Goal: Check status: Check status

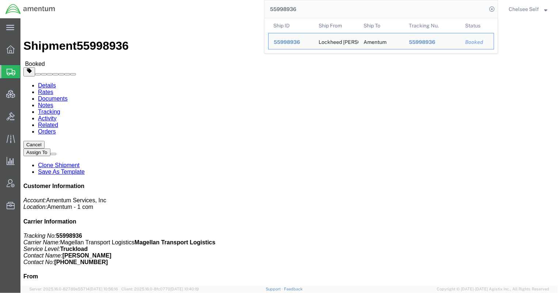
drag, startPoint x: 332, startPoint y: 11, endPoint x: 164, endPoint y: 7, distance: 168.1
click at [164, 7] on div "55998936 Ship ID Ship From Ship To Tracking Nu. Status Ship ID 55998936 Ship Fr…" at bounding box center [279, 9] width 437 height 18
paste input "391589040520"
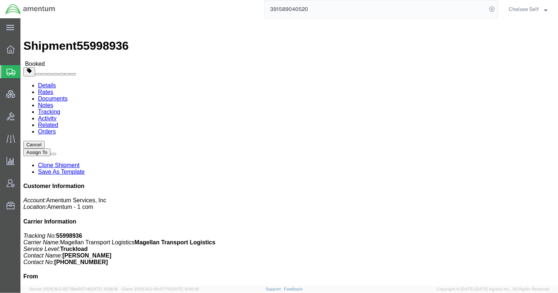
drag, startPoint x: 298, startPoint y: 85, endPoint x: 390, endPoint y: 87, distance: 92.1
click div "References Project Number: 4868.01.006.C.0007AD.US.AMTODC Shipment Id Number: R…"
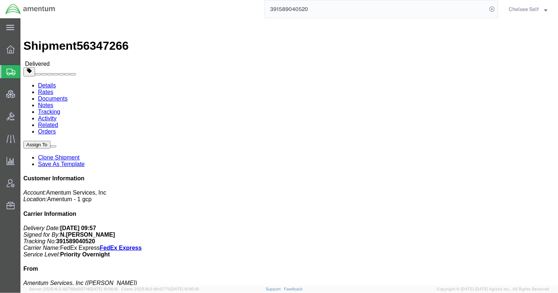
click h4 "Routing & Vehicle Information"
drag, startPoint x: 298, startPoint y: 102, endPoint x: 365, endPoint y: 101, distance: 66.9
click div "References Shipment Id Number: TWNB0730-138 Project Number: 4972.00.00.F.0002.T…"
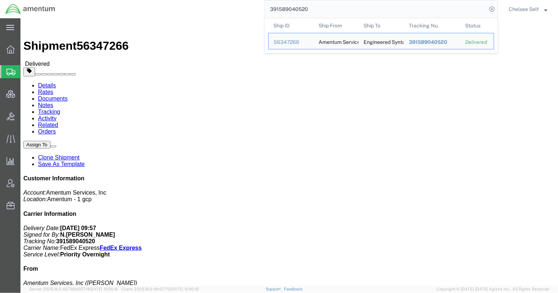
drag, startPoint x: 335, startPoint y: 6, endPoint x: 184, endPoint y: 8, distance: 150.5
click at [186, 8] on div "391589040520 Ship ID Ship From Ship To Tracking Nu. Status Ship ID 56347266 Shi…" at bounding box center [279, 9] width 437 height 18
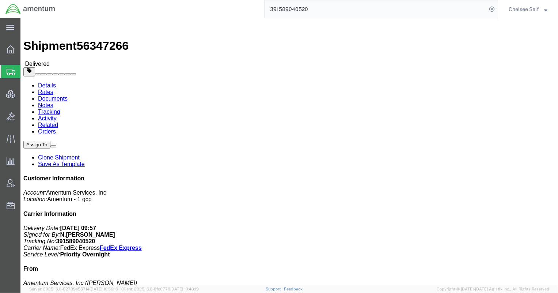
paste input "614666587"
drag, startPoint x: 334, startPoint y: 12, endPoint x: 161, endPoint y: 6, distance: 173.6
click at [161, 6] on div "391614666587" at bounding box center [279, 9] width 437 height 18
paste input "28854276"
drag, startPoint x: 299, startPoint y: 93, endPoint x: 375, endPoint y: 97, distance: 76.1
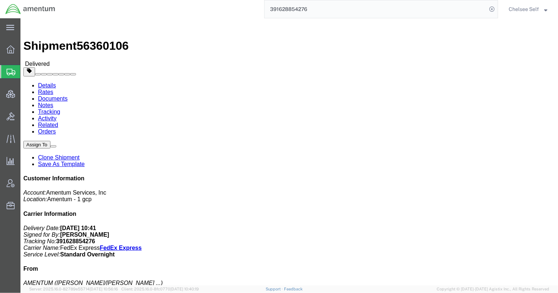
click p "Shipment Id Number: 6700 Project Number: 6097..4.034.02.C.FD.23.E.E00 Departmen…"
copy b "6097..4.034.02.C.FD.23.E.E00"
click div "Ship From AMENTUM (QUINCY GANN/ADRIAN CANTU) BLDG 526 QUINTEN ROOSEVELT BLVD SA…"
drag, startPoint x: 298, startPoint y: 93, endPoint x: 372, endPoint y: 94, distance: 74.2
click div "References Shipment Id Number: 6700 Project Number: 6097..4.034.02.C.FD.23.E.E0…"
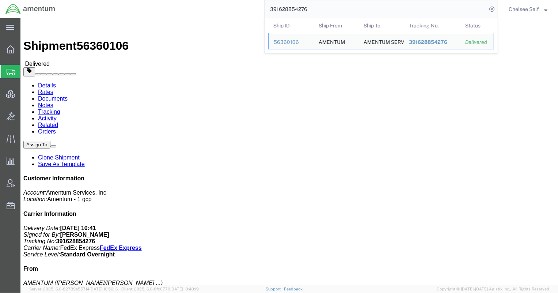
drag, startPoint x: 367, startPoint y: 6, endPoint x: 184, endPoint y: 12, distance: 183.1
click at [184, 12] on div "391628854276 Ship ID Ship From Ship To Tracking Nu. Status Ship ID 56360106 Shi…" at bounding box center [279, 9] width 437 height 18
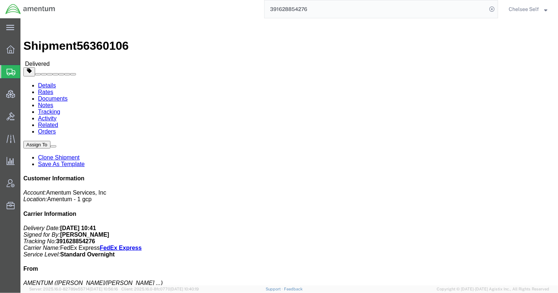
paste input "5570"
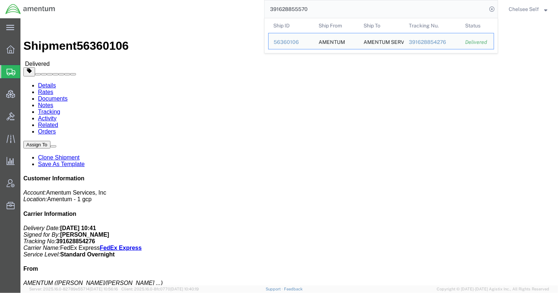
drag, startPoint x: 289, startPoint y: 6, endPoint x: 210, endPoint y: 9, distance: 79.0
click at [210, 9] on div "391628855570 Ship ID Ship From Ship To Tracking Nu. Status Ship ID 56360106 Shi…" at bounding box center [279, 9] width 437 height 18
paste input "31221609"
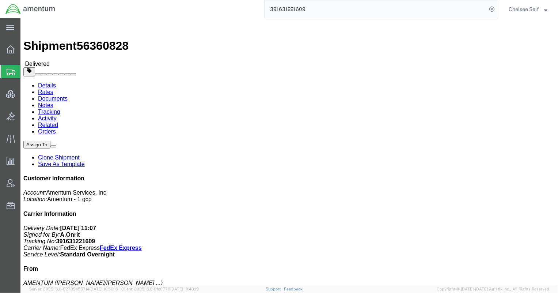
drag, startPoint x: 310, startPoint y: 93, endPoint x: 366, endPoint y: 94, distance: 56.3
click p "Shipment Id Number: 6700 Project Number: 6097..4.034.02.C.FD.23.E.E00 Departmen…"
drag, startPoint x: 313, startPoint y: 9, endPoint x: 178, endPoint y: 5, distance: 135.6
click at [181, 4] on div "391631221609" at bounding box center [279, 9] width 437 height 18
paste input "6214503"
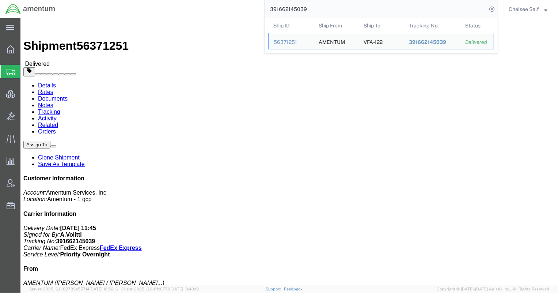
drag, startPoint x: 354, startPoint y: 14, endPoint x: 184, endPoint y: 4, distance: 170.1
click at [184, 4] on div "391662145039 Ship ID Ship From Ship To Tracking Nu. Status Ship ID 56371251 Shi…" at bounding box center [279, 9] width 437 height 18
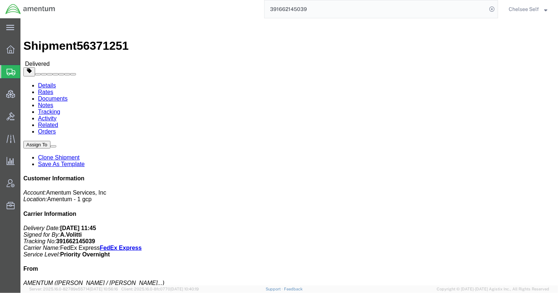
paste input "73590062"
drag, startPoint x: 298, startPoint y: 93, endPoint x: 373, endPoint y: 92, distance: 74.2
click p "Shipment Id Number: 6800 Project Number: 6097.5.028.03.T.FT.0.09M.B00 Departmen…"
copy b "6097.5.028.03.T.FT.0.09M.B00"
click div "Ship From AMENTUM (JEFFREY E PLUMMER) HANGAR 3 BLDG 9500 MCAS MIRAMAR SAN DIEGO…"
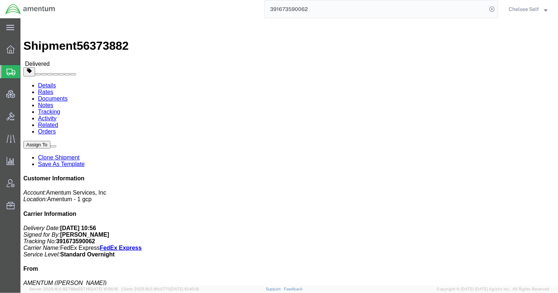
drag, startPoint x: 298, startPoint y: 94, endPoint x: 370, endPoint y: 95, distance: 72.3
click div "References Shipment Id Number: 6800 Project Number: 6097.5.028.03.T.FT.0.09M.B0…"
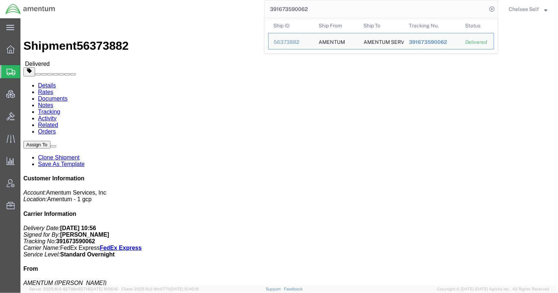
click at [316, 13] on input "391673590062" at bounding box center [375, 9] width 222 height 18
drag, startPoint x: 330, startPoint y: 9, endPoint x: 209, endPoint y: -1, distance: 121.7
click at [209, 0] on html "main_menu Created with Sketch. Collapse Menu Overview Shipments Shipment Manage…" at bounding box center [279, 146] width 558 height 293
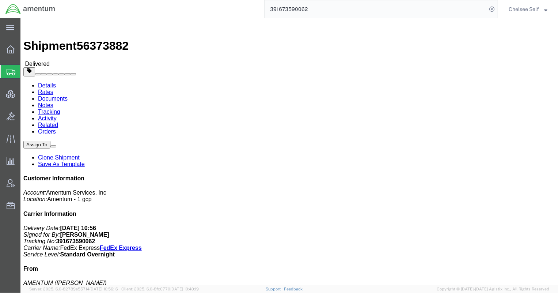
paste input "542960161"
click link "Tracking"
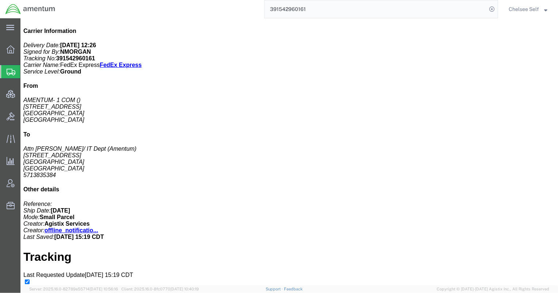
scroll to position [202, 0]
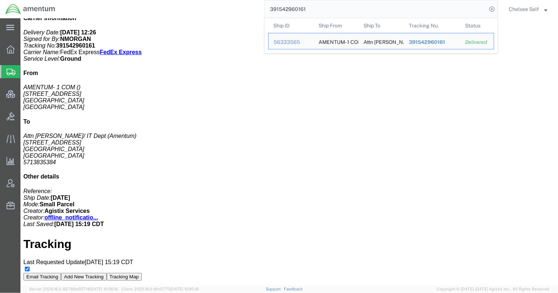
drag, startPoint x: 316, startPoint y: 8, endPoint x: 203, endPoint y: -9, distance: 114.8
click at [203, 0] on html "main_menu Created with Sketch. Collapse Menu Overview Shipments Shipment Manage…" at bounding box center [279, 146] width 558 height 293
paste input "621348066"
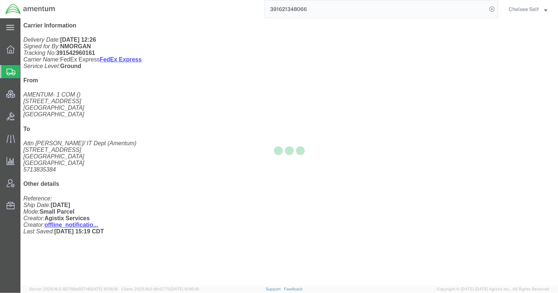
scroll to position [180, 0]
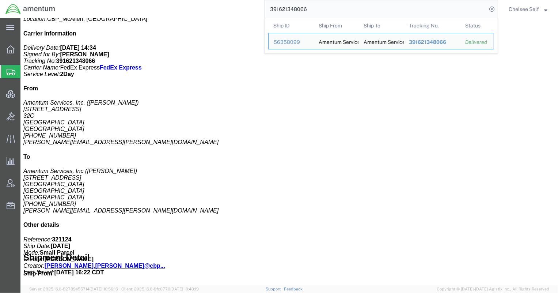
drag, startPoint x: 348, startPoint y: 7, endPoint x: 99, endPoint y: 6, distance: 249.1
click at [109, 7] on div "391621348066 Ship ID Ship From Ship To Tracking Nu. Status Ship ID 56358099 Shi…" at bounding box center [279, 9] width 437 height 18
paste input "5307370"
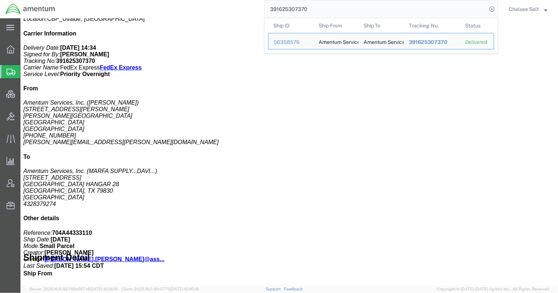
drag, startPoint x: 335, startPoint y: 6, endPoint x: 158, endPoint y: 11, distance: 177.2
click at [158, 11] on div "391625307370 Ship ID Ship From Ship To Tracking Nu. Status Ship ID 56358576 Shi…" at bounding box center [279, 9] width 437 height 18
paste input "753352354"
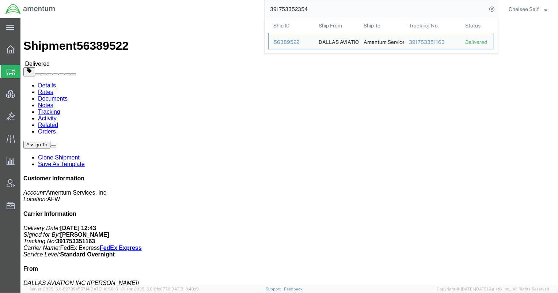
drag, startPoint x: 326, startPoint y: 11, endPoint x: 188, endPoint y: -7, distance: 139.6
click at [188, 0] on html "main_menu Created with Sketch. Collapse Menu Overview Shipments Shipment Manage…" at bounding box center [279, 146] width 558 height 293
paste input "7191009"
drag, startPoint x: 306, startPoint y: 11, endPoint x: 183, endPoint y: -8, distance: 124.5
click at [183, 0] on html "main_menu Created with Sketch. Collapse Menu Overview Shipments Shipment Manage…" at bounding box center [279, 146] width 558 height 293
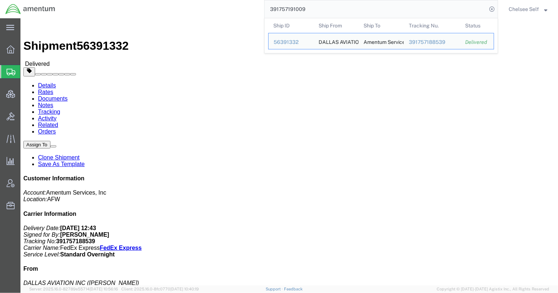
paste input "883239594490"
drag, startPoint x: 266, startPoint y: 7, endPoint x: 182, endPoint y: 1, distance: 84.2
click at [182, 1] on div "883239594490 Ship ID Ship From Ship To Tracking Nu. Status Ship ID 56371510 Shi…" at bounding box center [279, 9] width 437 height 18
paste input "391613298747"
drag, startPoint x: 298, startPoint y: 102, endPoint x: 377, endPoint y: 102, distance: 78.9
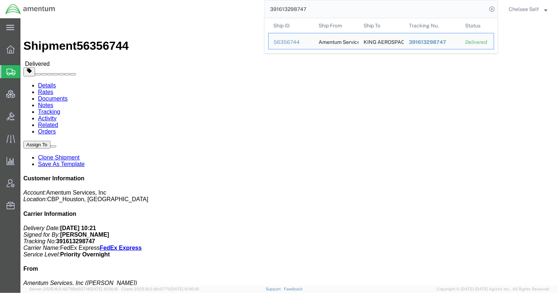
click div "References Shipment Id Number: 7/31/25 Department: CBP Project Number: 6118.03.…"
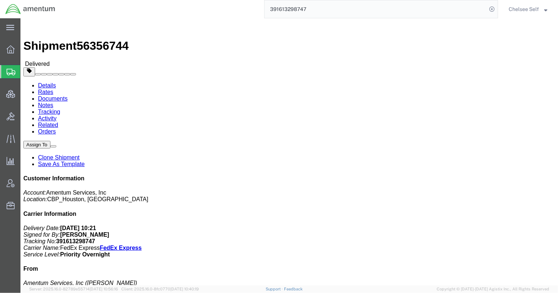
copy b "6118.03.03.2219.000.EHO.0000"
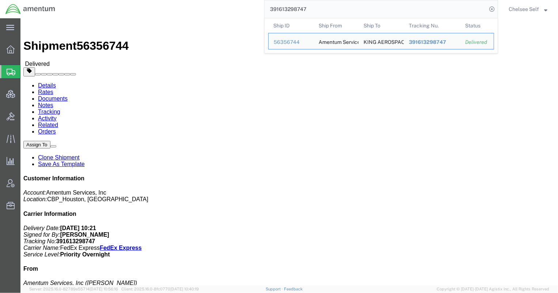
drag, startPoint x: 307, startPoint y: 9, endPoint x: 179, endPoint y: 4, distance: 128.3
click at [179, 4] on div "391613298747 Ship ID Ship From Ship To Tracking Nu. Status Ship ID 56356744 Shi…" at bounding box center [279, 9] width 437 height 18
paste input "482955038"
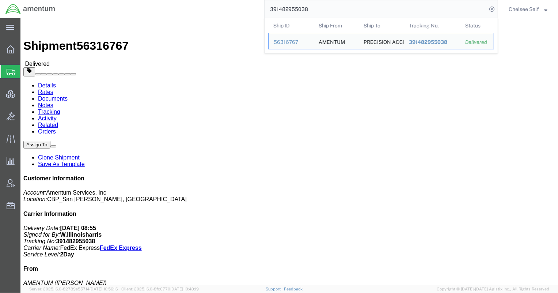
drag, startPoint x: 321, startPoint y: 7, endPoint x: 199, endPoint y: 6, distance: 122.4
click at [199, 6] on div "391482955038 Ship ID Ship From Ship To Tracking Nu. Status Ship ID 56316767 Shi…" at bounding box center [279, 9] width 437 height 18
paste input "535185253"
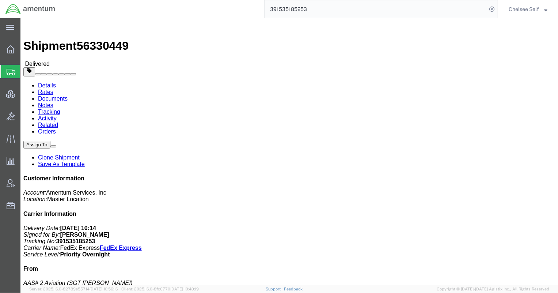
drag, startPoint x: 300, startPoint y: 85, endPoint x: 380, endPoint y: 87, distance: 80.0
click p "Project Number: 4998.R.1521.BQ.BN.0W.MRGA.00 Shipment Id Number: 56330449"
copy b "4998.R.1521.BQ.BN.0W.MRGA.00"
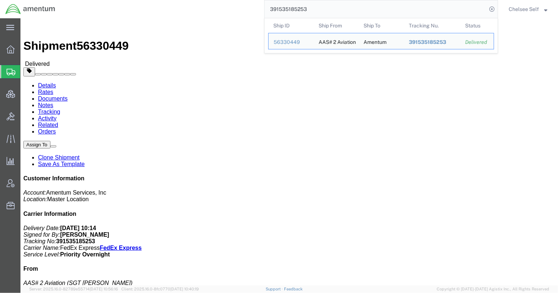
drag, startPoint x: 325, startPoint y: 11, endPoint x: 206, endPoint y: -4, distance: 120.0
click at [206, 0] on html "main_menu Created with Sketch. Collapse Menu Overview Shipments Shipment Manage…" at bounding box center [279, 146] width 558 height 293
paste input "56894564"
drag, startPoint x: 356, startPoint y: 11, endPoint x: 99, endPoint y: 3, distance: 256.6
click at [102, 3] on div "391556894564 Ship ID Ship From Ship To Tracking Nu. Status Ship ID 56337037 Shi…" at bounding box center [279, 9] width 437 height 18
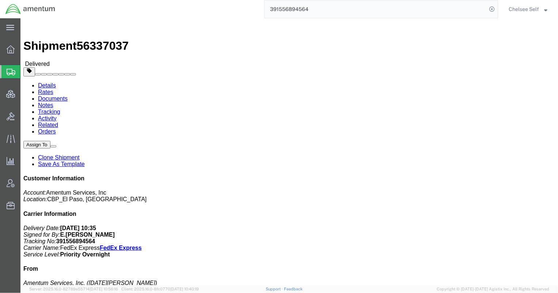
paste input "72557410"
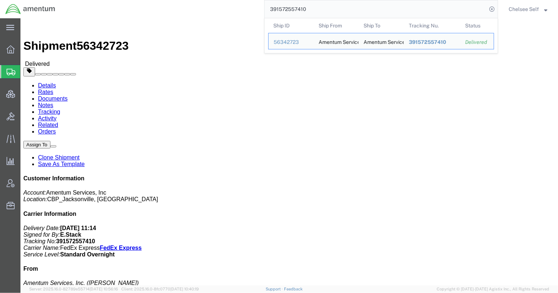
drag, startPoint x: 297, startPoint y: 101, endPoint x: 378, endPoint y: 103, distance: 81.5
click div "References Shipment Id Number: NVG TO WBE Department: CBP Project Number: 6118.…"
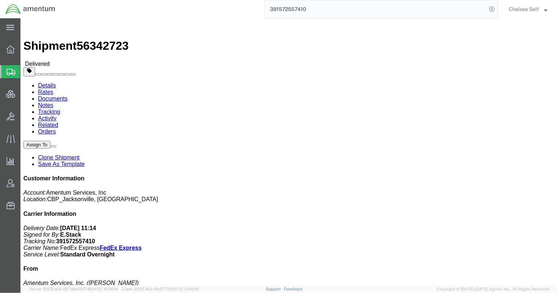
click at [191, 0] on html "main_menu Created with Sketch. Collapse Menu Overview Shipments Shipment Manage…" at bounding box center [279, 146] width 558 height 293
paste input "628471186"
drag, startPoint x: 316, startPoint y: 102, endPoint x: 374, endPoint y: 104, distance: 57.4
click p "Shipment Id Number: TDFM9300 - WBE Project Number: 6118.03.03.2219.000.SER.0000…"
copy b "6118.03.03.2219.000.SER.0000"
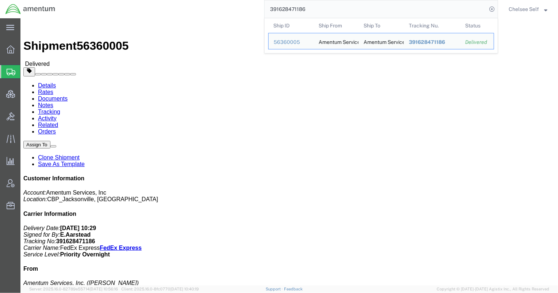
drag, startPoint x: 361, startPoint y: 8, endPoint x: 221, endPoint y: 4, distance: 140.0
click at [221, 4] on div "391628471186 Ship ID Ship From Ship To Tracking Nu. Status Ship ID 56360005 Shi…" at bounding box center [279, 9] width 437 height 18
paste input "72500425"
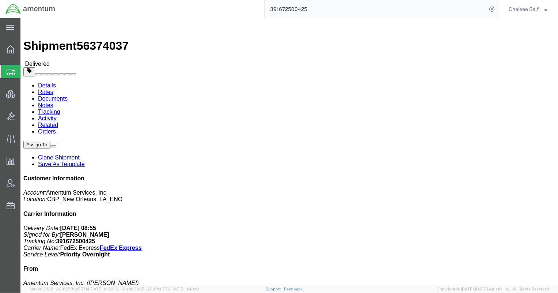
drag, startPoint x: 298, startPoint y: 102, endPoint x: 380, endPoint y: 104, distance: 82.2
click div "References Shipment Id Number: ENO shipment: 93583 Project Number: 6118.03.03.2…"
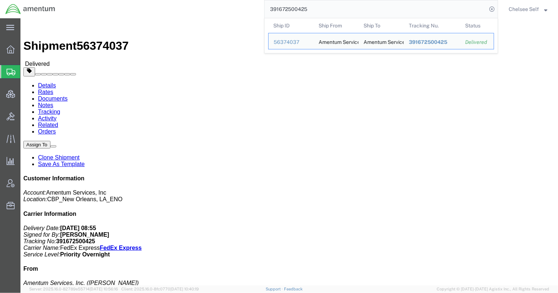
drag, startPoint x: 319, startPoint y: 7, endPoint x: 172, endPoint y: -3, distance: 147.6
click at [172, 0] on html "main_menu Created with Sketch. Collapse Menu Overview Shipments Shipment Manage…" at bounding box center [279, 146] width 558 height 293
paste input "6367311"
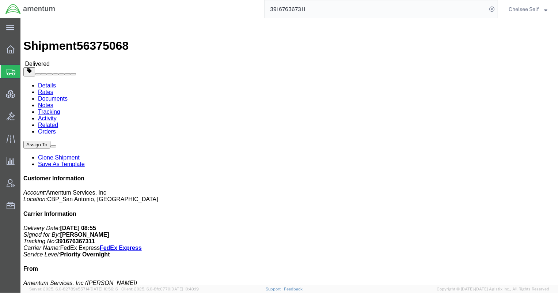
drag, startPoint x: 298, startPoint y: 92, endPoint x: 380, endPoint y: 95, distance: 81.1
click p "Shipment Id Number: 93624 Project Number: 6118.03.03.2219.000.WST.0000 Departme…"
copy b "6118.03.03.2219.000.WST.0000"
drag, startPoint x: 336, startPoint y: 14, endPoint x: 142, endPoint y: -9, distance: 195.3
click at [142, 0] on html "main_menu Created with Sketch. Collapse Menu Overview Shipments Shipment Manage…" at bounding box center [279, 146] width 558 height 293
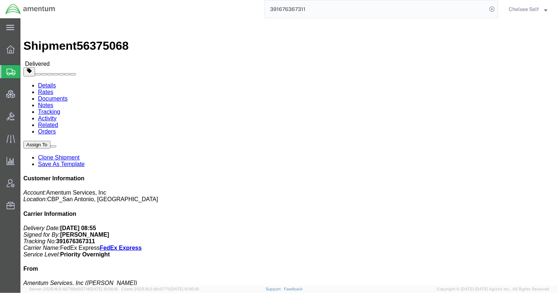
paste input "759456096"
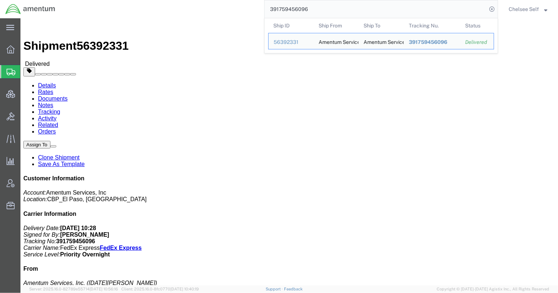
drag, startPoint x: 259, startPoint y: 8, endPoint x: 204, endPoint y: 9, distance: 54.8
click at [204, 9] on div "391759456096 Ship ID Ship From Ship To Tracking Nu. Status Ship ID 56392331 Shi…" at bounding box center [279, 9] width 437 height 18
paste input "467813443474"
drag, startPoint x: 316, startPoint y: 8, endPoint x: 177, endPoint y: 5, distance: 139.6
click at [183, 4] on div "467813443474 Ship ID Ship From Ship To Tracking Nu. Status Ship ID 56353697 Shi…" at bounding box center [279, 9] width 437 height 18
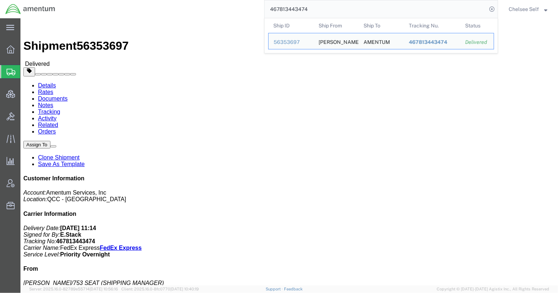
paste input "883191489457"
drag, startPoint x: 307, startPoint y: 7, endPoint x: 156, endPoint y: 1, distance: 150.6
click at [156, 1] on div "883191489457 Ship ID Ship From Ship To Tracking Nu. Status Ship ID 56352407 Shi…" at bounding box center [279, 9] width 437 height 18
paste input "294828664"
drag, startPoint x: 328, startPoint y: 10, endPoint x: 190, endPoint y: 5, distance: 138.5
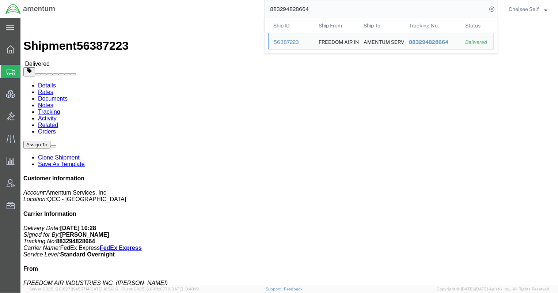
click at [190, 5] on div "883294828664 Ship ID Ship From Ship To Tracking Nu. Status Ship ID 56387223 Shi…" at bounding box center [279, 9] width 437 height 18
paste input "472547544288"
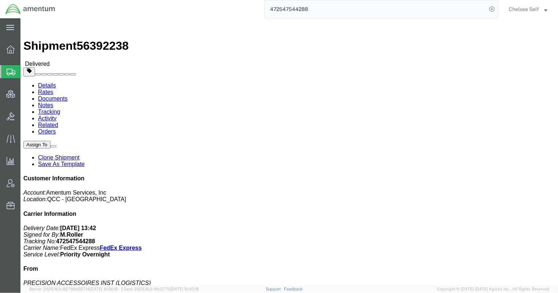
drag, startPoint x: 320, startPoint y: 8, endPoint x: 182, endPoint y: 3, distance: 138.6
click at [182, 3] on div "472547544288" at bounding box center [279, 9] width 437 height 18
paste input "39154959403"
drag, startPoint x: 297, startPoint y: 110, endPoint x: 377, endPoint y: 112, distance: 79.3
click div "References Customer Ref: DCO-25210-166069 Booking Number: DCO-25210-166069 Proj…"
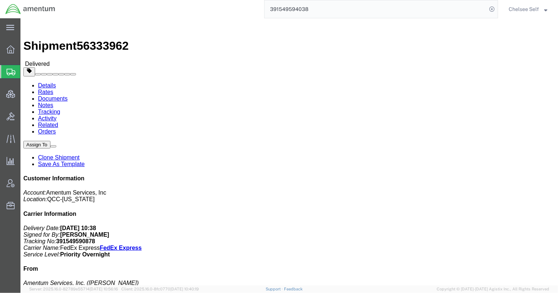
copy b "4857.0.1003.00.00.00.000.FRE"
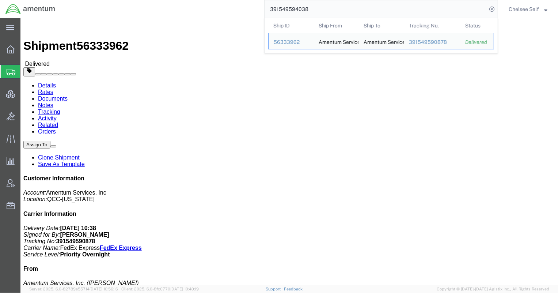
drag, startPoint x: 332, startPoint y: 7, endPoint x: 141, endPoint y: 0, distance: 191.2
click at [141, 0] on div "391549594038 Ship ID Ship From Ship To Tracking Nu. Status Ship ID 56333962 Shi…" at bounding box center [279, 9] width 437 height 18
paste input "40047552295"
drag, startPoint x: 366, startPoint y: 11, endPoint x: 135, endPoint y: 6, distance: 231.3
click at [135, 6] on div "400475522958 Ship ID Ship From Ship To Tracking Nu. Status Ship ID 56400842 Shi…" at bounding box center [279, 9] width 437 height 18
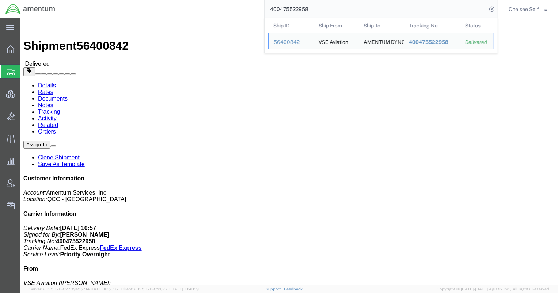
paste input "72547541234"
drag, startPoint x: 317, startPoint y: 11, endPoint x: 188, endPoint y: -4, distance: 129.8
click at [188, 0] on html "main_menu Created with Sketch. Collapse Menu Overview Shipments Shipment Manage…" at bounding box center [279, 146] width 558 height 293
paste input "78"
drag, startPoint x: 298, startPoint y: 8, endPoint x: 223, endPoint y: 7, distance: 75.6
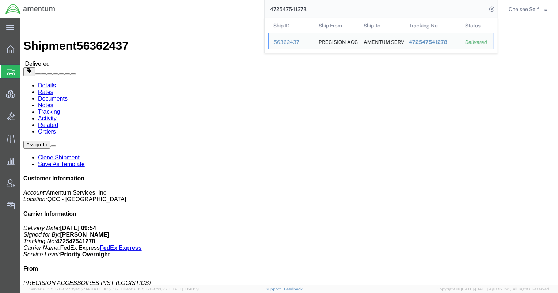
click at [223, 7] on div "472547541278 Ship ID Ship From Ship To Tracking Nu. Status Ship ID 56362437 Shi…" at bounding box center [279, 9] width 437 height 18
paste input "747169148217"
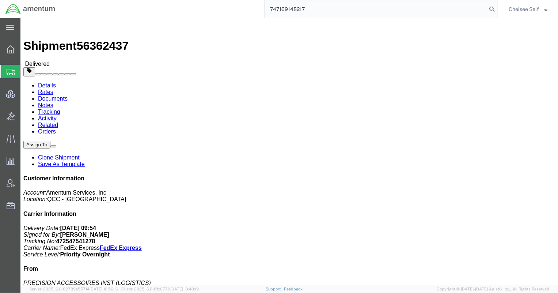
type input "747169148217"
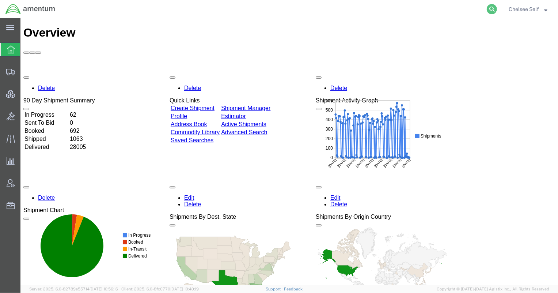
click at [492, 11] on icon at bounding box center [492, 9] width 10 height 10
click at [447, 10] on input "search" at bounding box center [375, 9] width 222 height 18
paste input "472547542182"
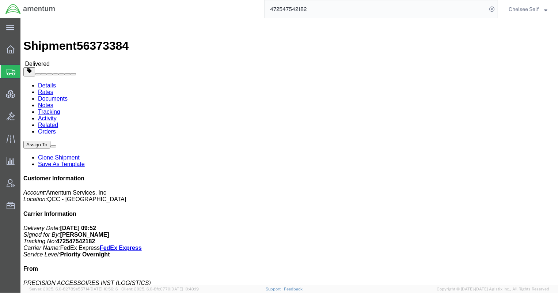
drag, startPoint x: 328, startPoint y: 8, endPoint x: 127, endPoint y: 1, distance: 201.1
click at [143, 4] on div "472547542182" at bounding box center [279, 9] width 437 height 18
paste input "3833"
drag, startPoint x: 250, startPoint y: 5, endPoint x: 237, endPoint y: 3, distance: 12.9
click at [237, 3] on div "472547543833" at bounding box center [279, 9] width 437 height 18
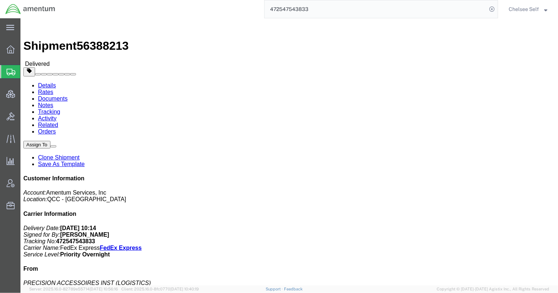
paste input "391578586529"
drag, startPoint x: 331, startPoint y: 88, endPoint x: 385, endPoint y: 88, distance: 54.4
click div "References Shipment Id Number: 4999.R.2521.BH.BE.0P.FCAR.00 Edit References Sel…"
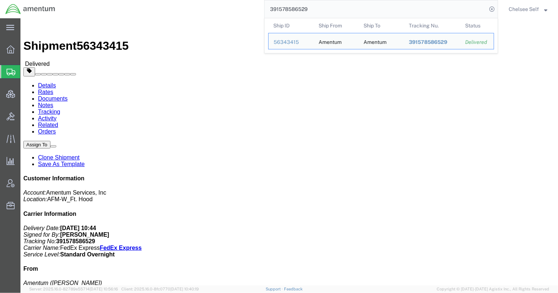
drag, startPoint x: 362, startPoint y: 11, endPoint x: 114, endPoint y: 14, distance: 248.1
click at [114, 14] on div "391578586529 Ship ID Ship From Ship To Tracking Nu. Status Ship ID 56343415 Shi…" at bounding box center [279, 9] width 437 height 18
paste input "61983609"
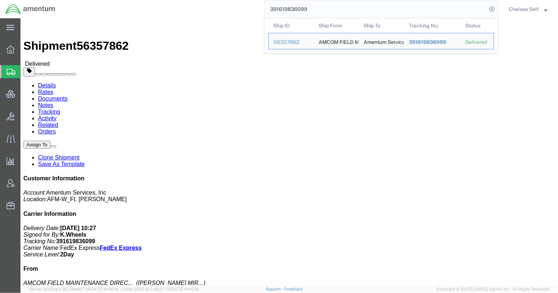
drag, startPoint x: 298, startPoint y: 94, endPoint x: 381, endPoint y: 94, distance: 83.3
click div "References Shipment Id Number: 56302947 Project: 4999.R.2521.BH.BE.0P.FCAR.00 C…"
drag, startPoint x: 347, startPoint y: 11, endPoint x: 152, endPoint y: 8, distance: 194.4
click at [152, 8] on div "391619836099 Ship ID Ship From Ship To Tracking Nu. Status Ship ID 56357862 Shi…" at bounding box center [279, 9] width 437 height 18
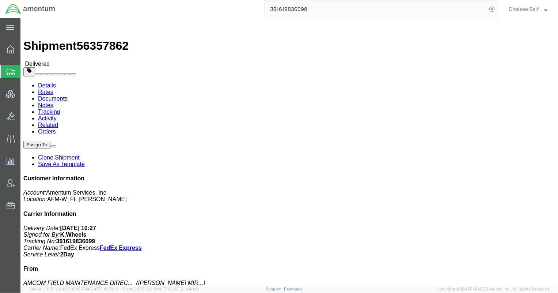
paste input "415212896"
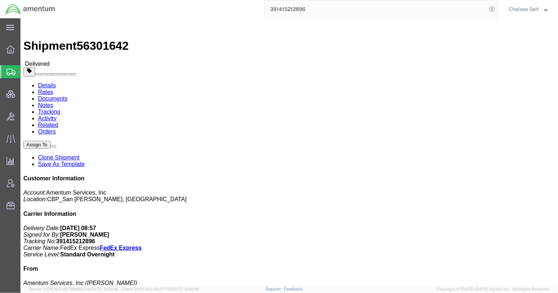
drag, startPoint x: 298, startPoint y: 85, endPoint x: 377, endPoint y: 89, distance: 79.4
click div "References Project Number: 6118.03.03.2219.000.WSA.0000 Department: CBP Shipmen…"
copy b "6118.03.03.2219.000.WSA.0000"
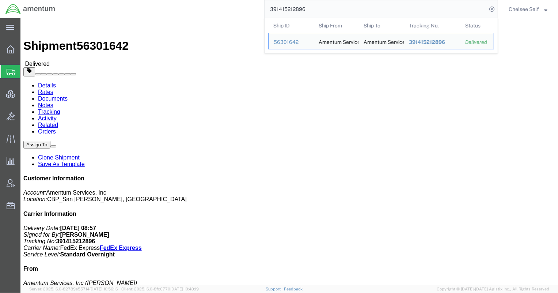
drag, startPoint x: 316, startPoint y: 8, endPoint x: 131, endPoint y: 5, distance: 185.2
click at [135, 5] on div "391415212896 Ship ID Ship From Ship To Tracking Nu. Status Ship ID 56301642 Shi…" at bounding box center [279, 9] width 437 height 18
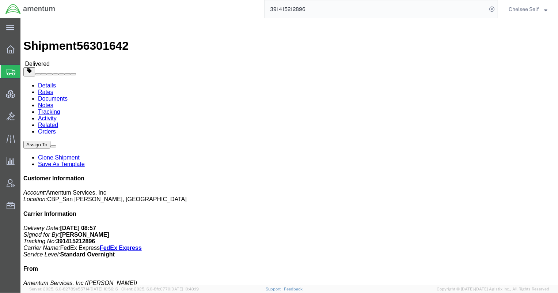
paste input "27836882"
drag, startPoint x: 299, startPoint y: 85, endPoint x: 376, endPoint y: 84, distance: 77.1
click p "Project Number: 6118.03.03.2219.000.WSA.0000 Department: CBP Customer Ref: 9287…"
copy b "6118.03.03.2219.000.WSA.0000"
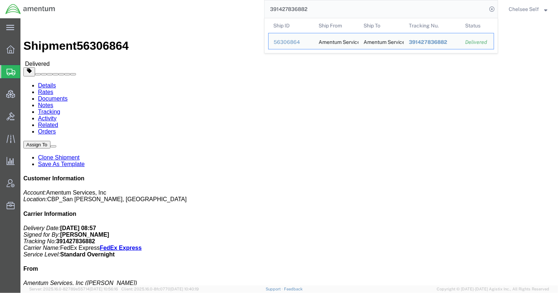
drag, startPoint x: 259, startPoint y: 7, endPoint x: 178, endPoint y: 3, distance: 81.6
click at [178, 3] on div "391427836882 Ship ID Ship From Ship To Tracking Nu. Status Ship ID 56306864 Shi…" at bounding box center [279, 9] width 437 height 18
paste input "89252630"
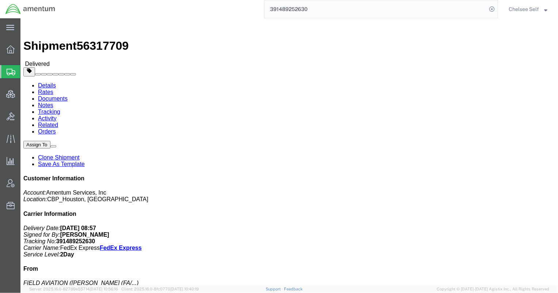
drag, startPoint x: 298, startPoint y: 101, endPoint x: 376, endPoint y: 102, distance: 78.2
click div "References Shipment Id Number: 7/28/25 Department: CBP Project Number: 6118.03.…"
copy b "6118.03.03.2219.000.EHO.0000"
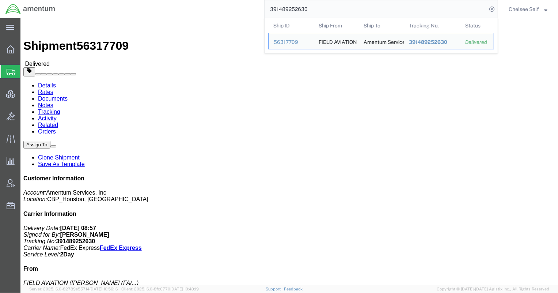
drag, startPoint x: 320, startPoint y: 7, endPoint x: 171, endPoint y: 3, distance: 148.4
click at [171, 3] on div "391489252630 Ship ID Ship From Ship To Tracking Nu. Status Ship ID 56317709 Shi…" at bounding box center [279, 9] width 437 height 18
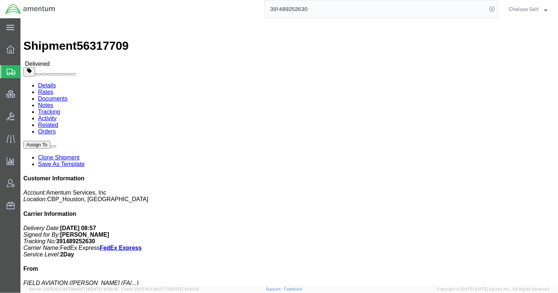
paste input "531294987"
drag, startPoint x: 298, startPoint y: 94, endPoint x: 373, endPoint y: 95, distance: 75.3
click div "References Shipment Id Number: 93053 Project Number: 6118.03.03.2219.000.EJA.00…"
copy b "6118.03.03.2219.000.EJA.0000"
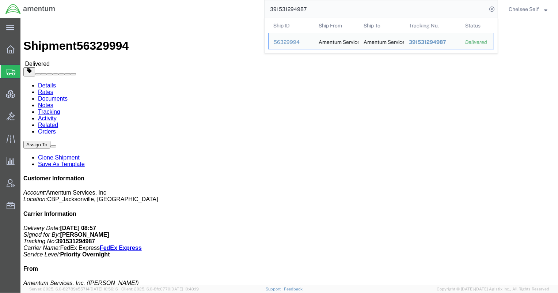
drag, startPoint x: 256, startPoint y: 3, endPoint x: 130, endPoint y: -5, distance: 126.6
click at [130, 0] on html "main_menu Created with Sketch. Collapse Menu Overview Shipments Shipment Manage…" at bounding box center [279, 146] width 558 height 293
paste input "57093930"
drag, startPoint x: 319, startPoint y: 8, endPoint x: 178, endPoint y: 1, distance: 141.2
click at [178, 1] on div "391557093930 Ship ID Ship From Ship To Tracking Nu. Status Ship ID 56337149 Shi…" at bounding box center [279, 9] width 437 height 18
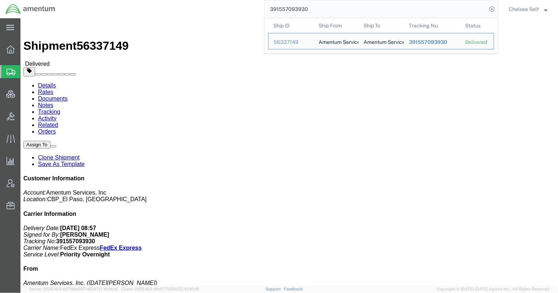
paste input "74493419"
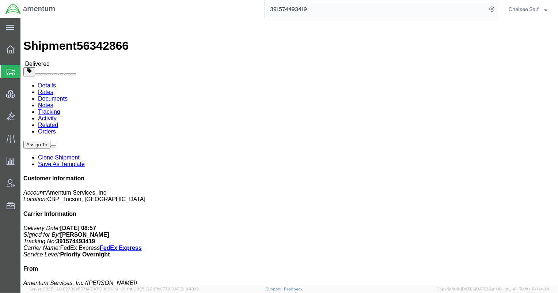
drag, startPoint x: 304, startPoint y: 102, endPoint x: 385, endPoint y: 103, distance: 80.4
click div "References Shipment Id Number: USAGE 320732 Project Number: 6118.03.03.2219.000…"
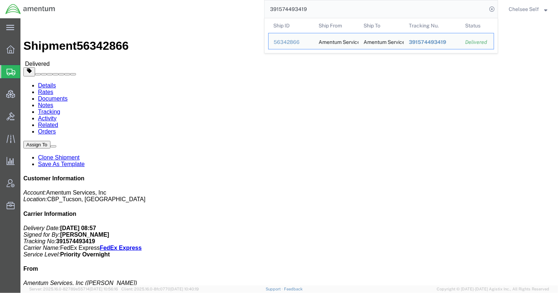
drag, startPoint x: 323, startPoint y: 8, endPoint x: 214, endPoint y: 7, distance: 108.9
click at [214, 7] on div "391574493419 Ship ID Ship From Ship To Tracking Nu. Status Ship ID 56342866 Shi…" at bounding box center [279, 9] width 437 height 18
paste input "5329620"
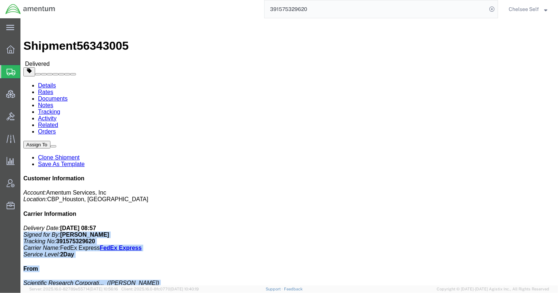
drag, startPoint x: 296, startPoint y: 103, endPoint x: 396, endPoint y: 103, distance: 100.5
click form "Shipment 56343005 Delivered Details Rates Documents Notes Tracking Activity Rel…"
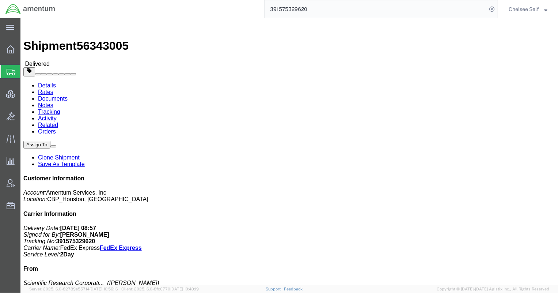
click div "Ship From Scientific Research Corporation (SRC) (DUANE GOODWIN) 885 BULKHEAD RD…"
drag, startPoint x: 301, startPoint y: 101, endPoint x: 377, endPoint y: 102, distance: 76.4
click div "References Shipment Id Number: 7/30/25 Department: CBP Project Number: 6118.03.…"
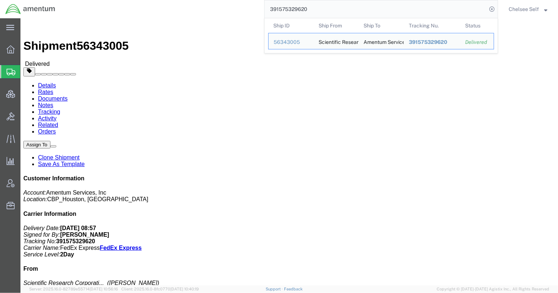
paste input "633937643"
drag, startPoint x: 303, startPoint y: 7, endPoint x: 216, endPoint y: 2, distance: 87.1
click at [216, 2] on div "391575329620 Ship ID Ship From Ship To Tracking Nu. Status Ship ID 56343005 Shi…" at bounding box center [279, 9] width 437 height 18
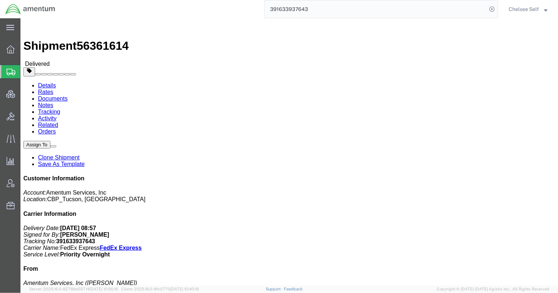
drag, startPoint x: 298, startPoint y: 101, endPoint x: 381, endPoint y: 100, distance: 83.3
click div "References Shipment Id Number: USAGE 321214 Project Number: 6118.03.03.2219.000…"
drag, startPoint x: 324, startPoint y: 10, endPoint x: 163, endPoint y: 1, distance: 161.7
click at [177, 2] on div "391633937643" at bounding box center [279, 9] width 437 height 18
paste input "752791724"
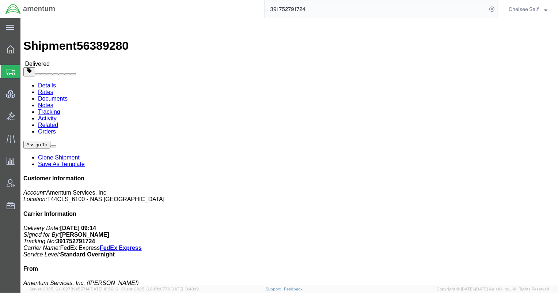
drag, startPoint x: 300, startPoint y: 84, endPoint x: 374, endPoint y: 86, distance: 73.8
click p "Project Number: 4951.00.00.C.001404.AF.19.03 Customer Ref: 25-5527 Shipment Id …"
copy b "4951.00.00.C.001404.AF.19.03"
drag, startPoint x: 327, startPoint y: 8, endPoint x: 140, endPoint y: 4, distance: 187.1
click at [153, 4] on div "391752791724" at bounding box center [279, 9] width 437 height 18
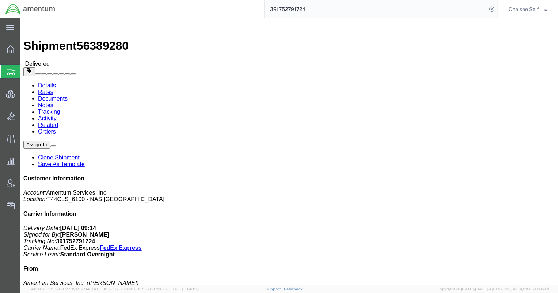
paste input "469379559560"
drag, startPoint x: 327, startPoint y: 9, endPoint x: 190, endPoint y: 0, distance: 137.6
click at [190, 0] on div "469379559560" at bounding box center [279, 9] width 437 height 18
paste input "883123102372"
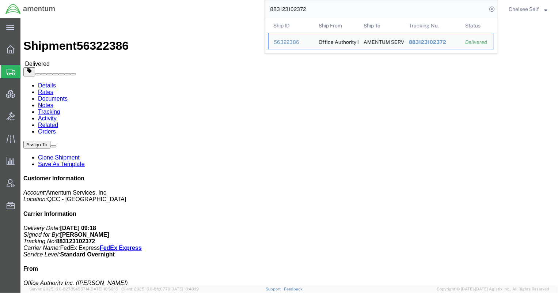
drag, startPoint x: 302, startPoint y: 7, endPoint x: 156, endPoint y: 2, distance: 145.5
click at [170, 5] on div "883123102372 Ship ID Ship From Ship To Tracking Nu. Status Ship ID 56322386 Shi…" at bounding box center [279, 9] width 437 height 18
paste input "419097593816"
drag, startPoint x: 317, startPoint y: 8, endPoint x: 206, endPoint y: 4, distance: 111.1
click at [206, 4] on div "419097593816 Ship ID Ship From Ship To Tracking Nu. Status Ship ID 56388219 Shi…" at bounding box center [279, 9] width 437 height 18
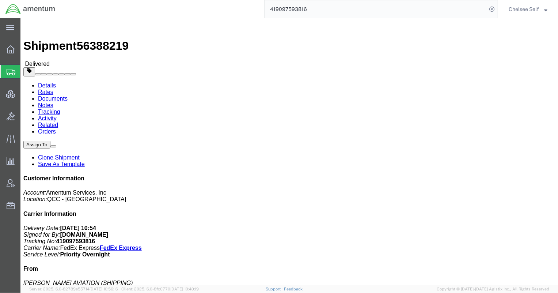
paste input "883217511548"
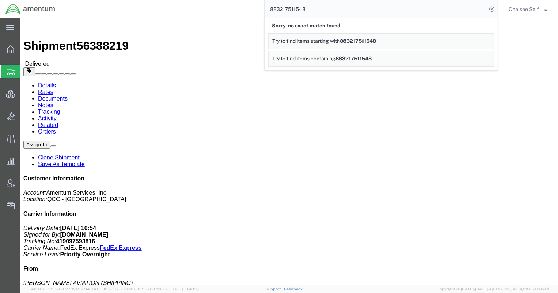
drag, startPoint x: 313, startPoint y: 9, endPoint x: 197, endPoint y: 3, distance: 115.6
click at [199, 3] on div "883217511548 Sorry, no exact match found Try to find items starting with 883217…" at bounding box center [279, 9] width 437 height 18
paste input "18637840584"
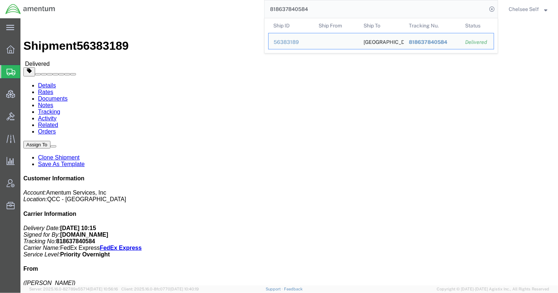
drag, startPoint x: 343, startPoint y: 9, endPoint x: 159, endPoint y: 3, distance: 183.8
click at [159, 3] on div "818637840584 Ship ID Ship From Ship To Tracking Nu. Status Ship ID 56383189 Shi…" at bounding box center [279, 9] width 437 height 18
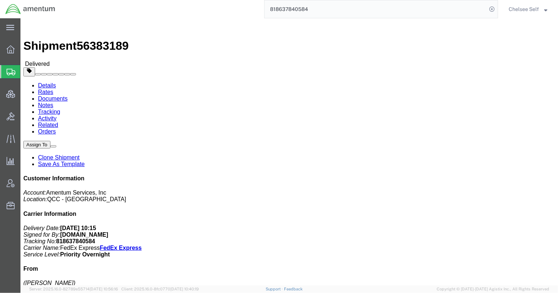
paste input "391666391017"
type input "391666391017"
